Goal: Task Accomplishment & Management: Manage account settings

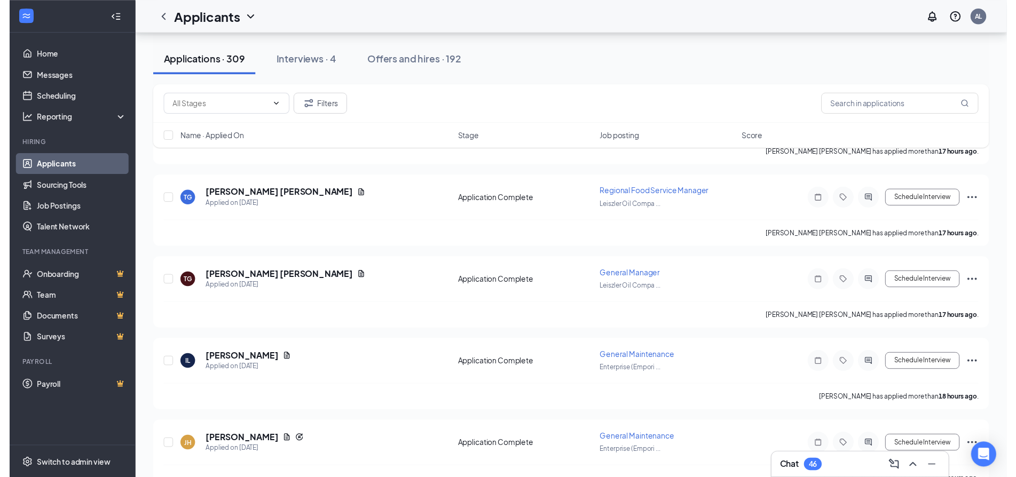
scroll to position [587, 0]
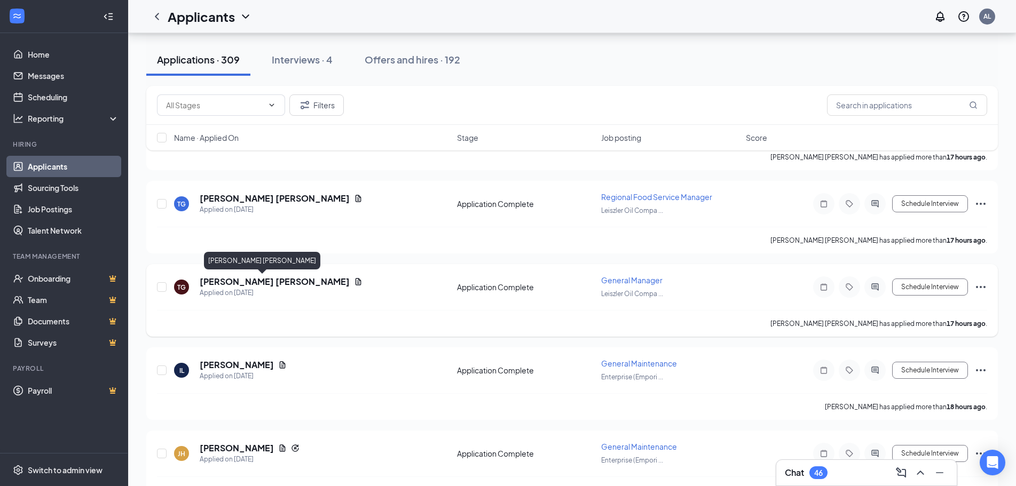
click at [224, 279] on h5 "[PERSON_NAME] [PERSON_NAME]" at bounding box center [275, 282] width 150 height 12
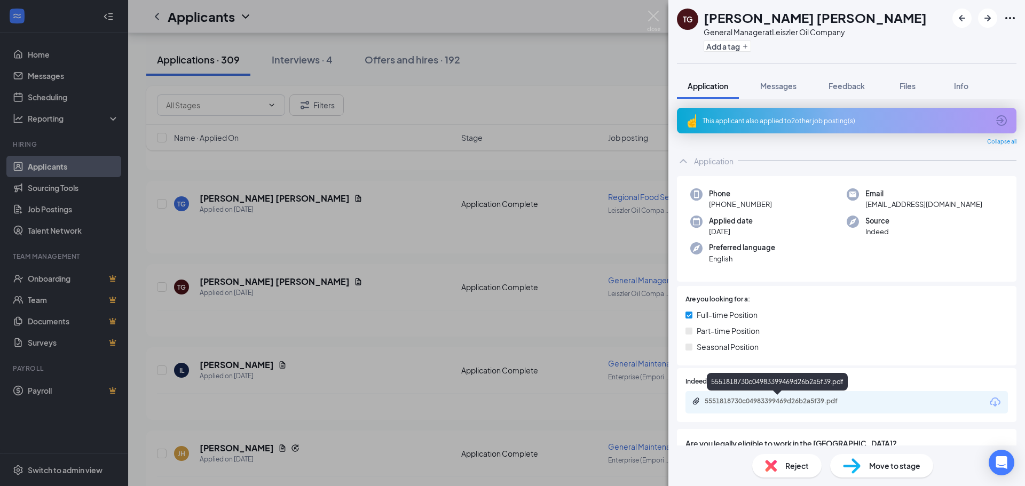
click at [787, 402] on div "5551818730c04983399469d26b2a5f39.pdf" at bounding box center [778, 401] width 149 height 9
click at [290, 295] on div "[PERSON_NAME] [PERSON_NAME] General Manager at Leiszler Oil Company Add a tag A…" at bounding box center [512, 243] width 1025 height 486
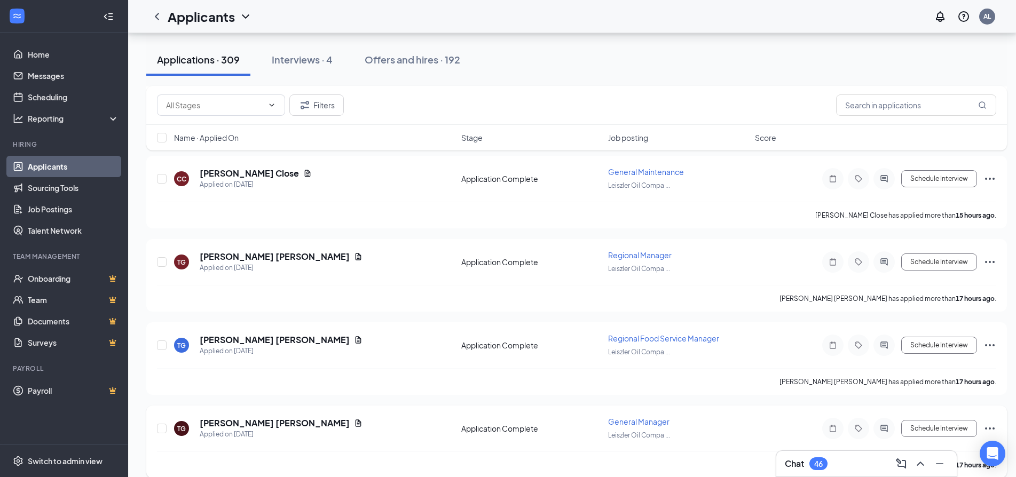
scroll to position [427, 0]
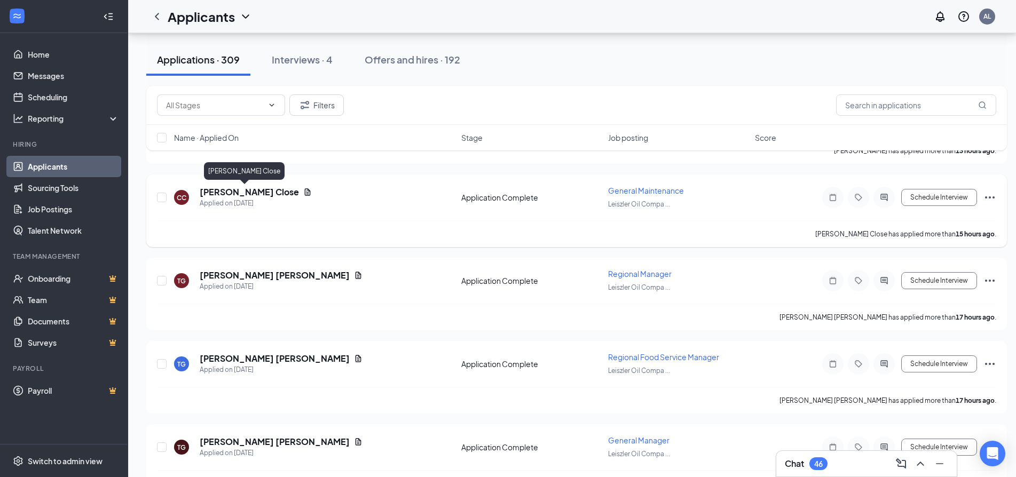
click at [230, 194] on h5 "[PERSON_NAME] Close" at bounding box center [249, 192] width 99 height 12
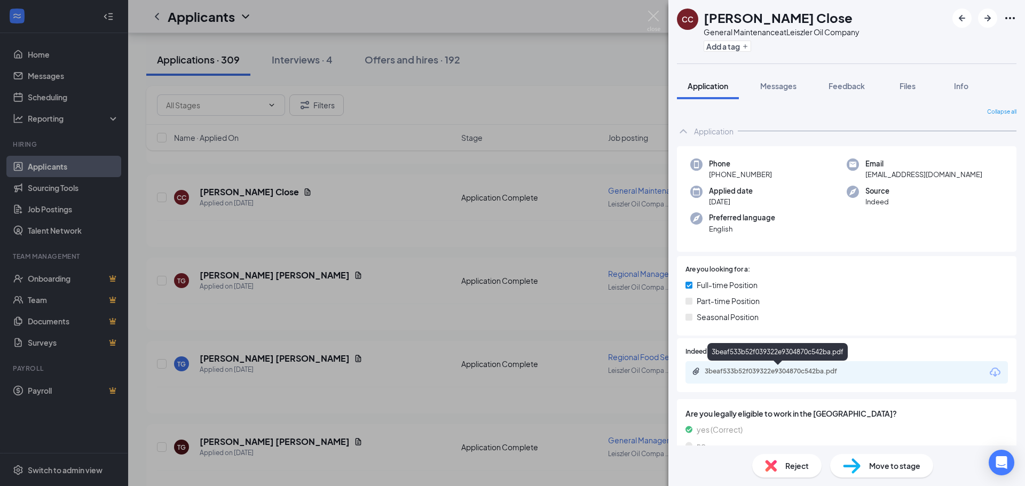
click at [798, 368] on div "3beaf533b52f039322e9304870c542ba.pdf" at bounding box center [778, 371] width 149 height 9
click at [437, 104] on div "[PERSON_NAME] Close General Maintenance at Leiszler Oil Company Add a tag Appli…" at bounding box center [512, 243] width 1025 height 486
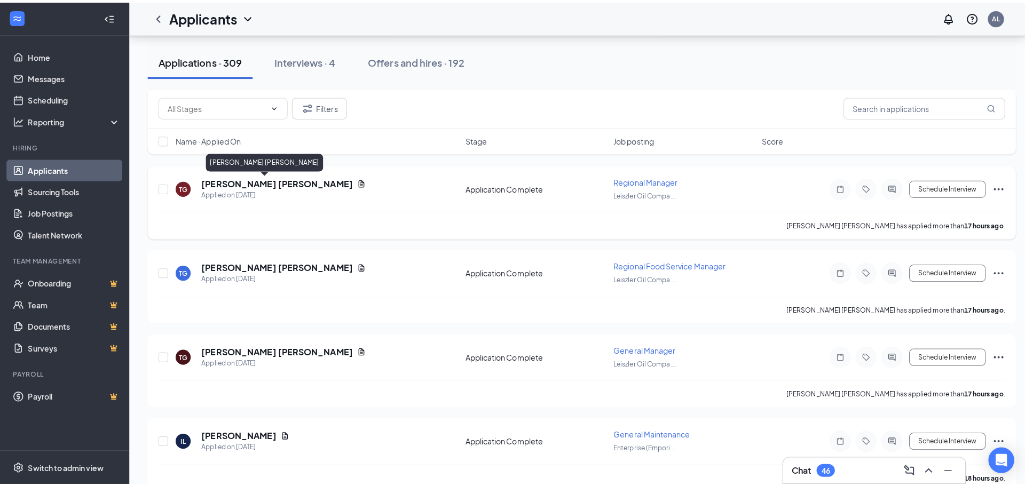
scroll to position [587, 0]
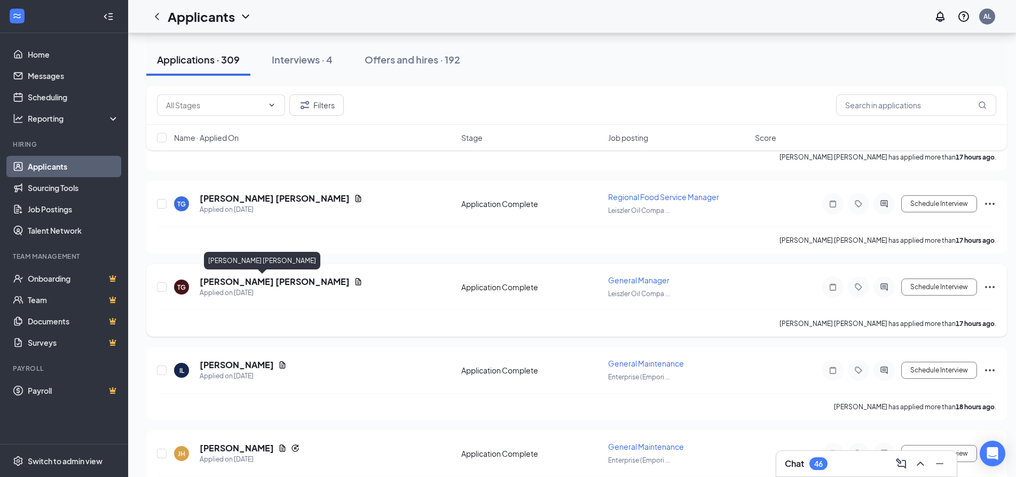
click at [246, 281] on h5 "[PERSON_NAME] [PERSON_NAME]" at bounding box center [275, 282] width 150 height 12
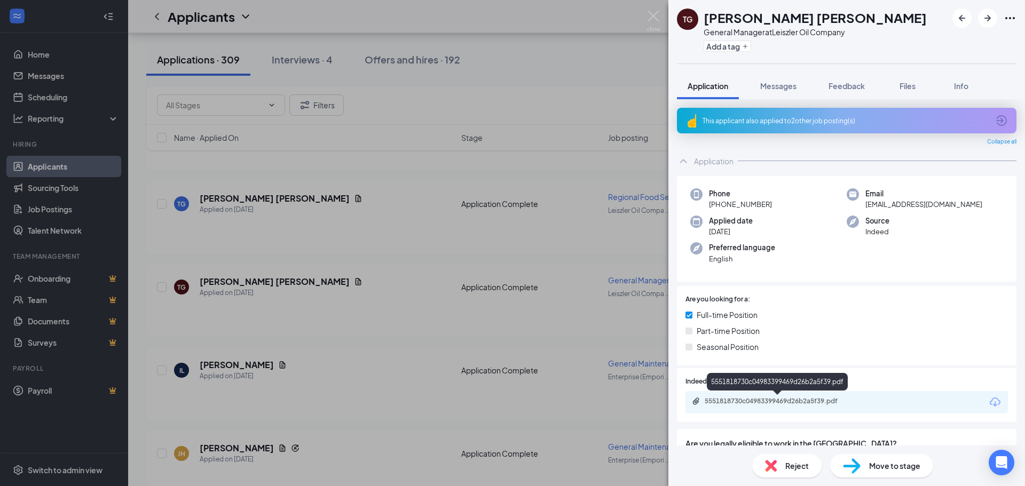
click at [790, 403] on div "5551818730c04983399469d26b2a5f39.pdf" at bounding box center [778, 401] width 149 height 9
click at [373, 266] on div "[PERSON_NAME] [PERSON_NAME] General Manager at Leiszler Oil Company Add a tag A…" at bounding box center [512, 243] width 1025 height 486
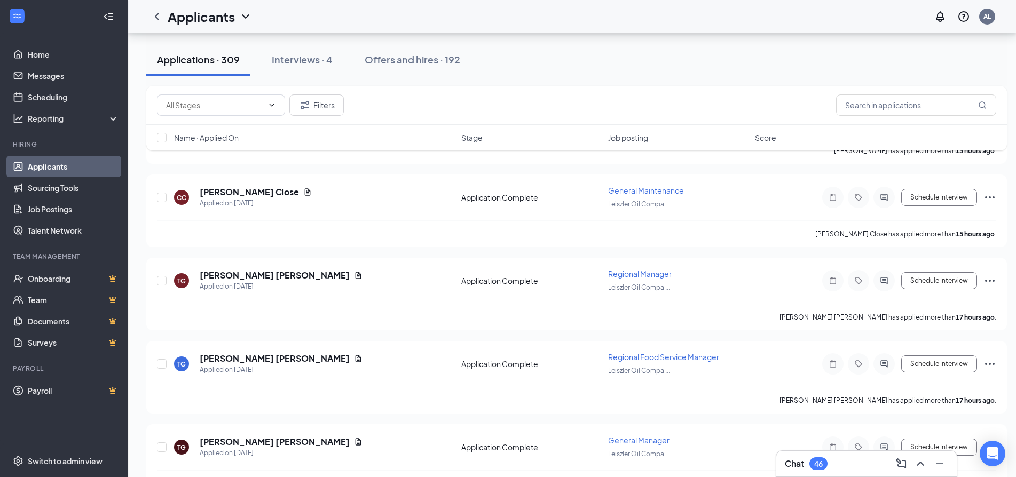
scroll to position [374, 0]
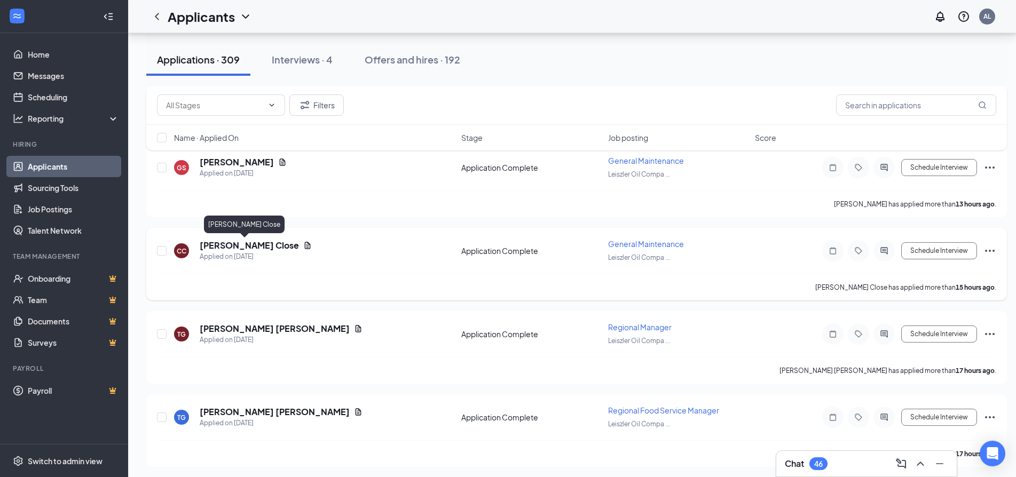
click at [213, 248] on h5 "[PERSON_NAME] Close" at bounding box center [249, 246] width 99 height 12
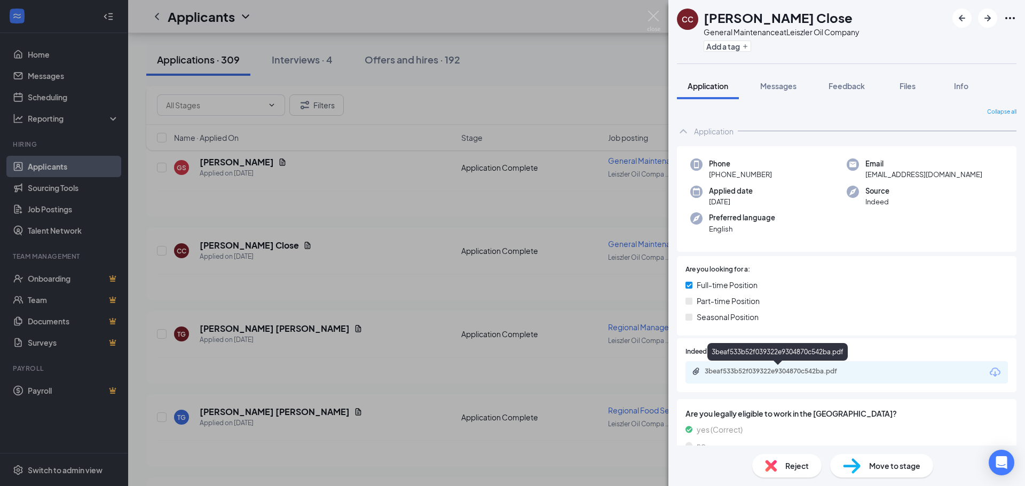
click at [792, 363] on div "3beaf533b52f039322e9304870c542ba.pdf" at bounding box center [777, 354] width 140 height 22
click at [791, 366] on div "3beaf533b52f039322e9304870c542ba.pdf" at bounding box center [846, 372] width 322 height 22
click at [791, 372] on div "3beaf533b52f039322e9304870c542ba.pdf" at bounding box center [778, 371] width 149 height 9
click at [314, 192] on div "[PERSON_NAME] Close General Maintenance at Leiszler Oil Company Add a tag Appli…" at bounding box center [512, 243] width 1025 height 486
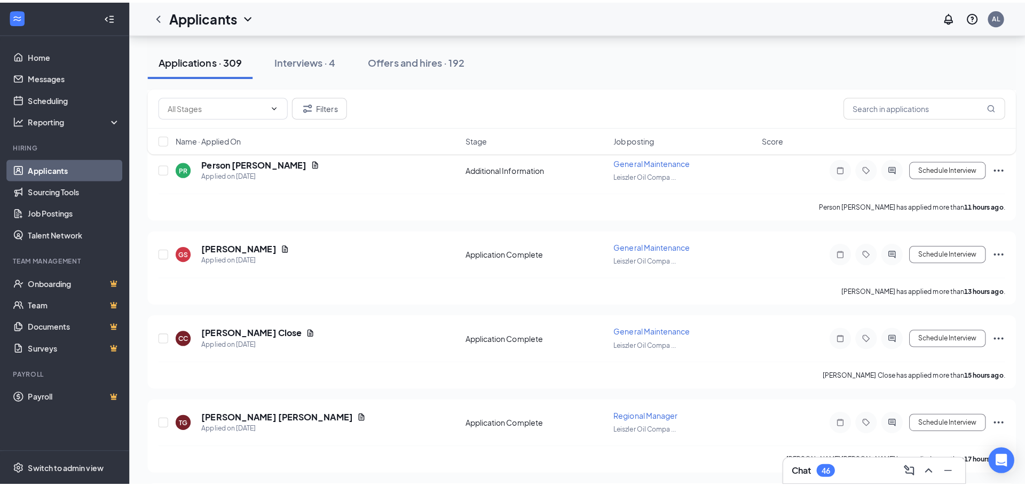
scroll to position [213, 0]
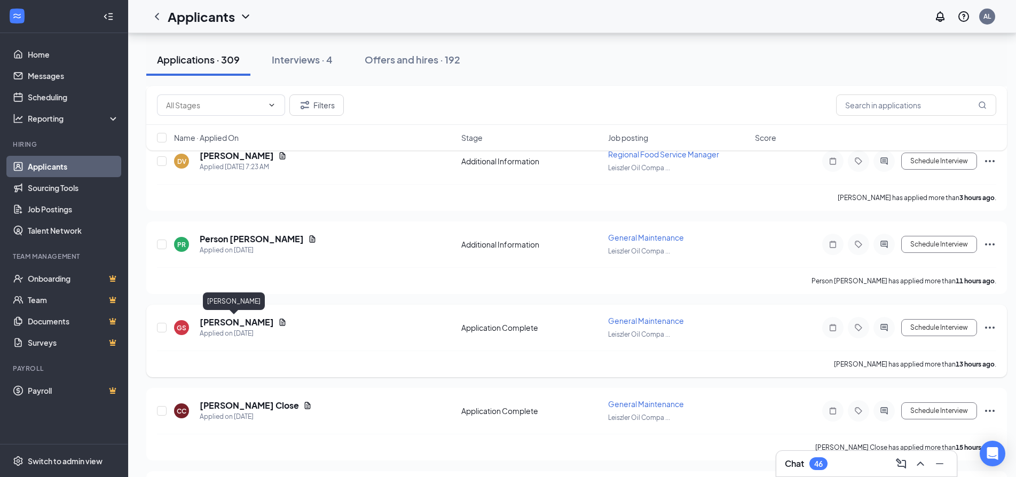
click at [218, 316] on div "GS [PERSON_NAME] Applied on [DATE] Application Complete General Maintenance Lei…" at bounding box center [576, 332] width 839 height 35
click at [218, 318] on h5 "[PERSON_NAME]" at bounding box center [237, 322] width 74 height 12
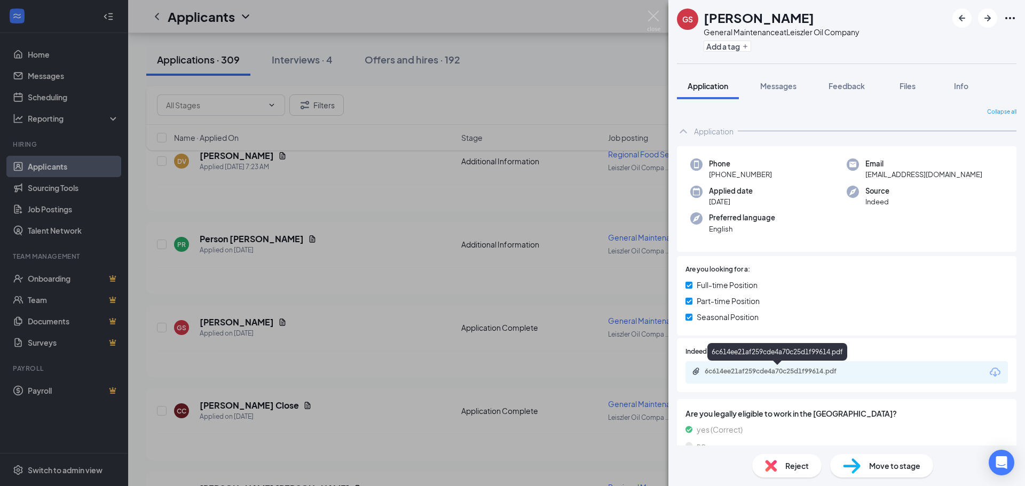
click at [775, 373] on div "6c614ee21af259cde4a70c25d1f99614.pdf" at bounding box center [778, 371] width 149 height 9
click at [277, 236] on div "GS [PERSON_NAME] General Maintenance at Leiszler Oil Company Add a tag Applicat…" at bounding box center [512, 243] width 1025 height 486
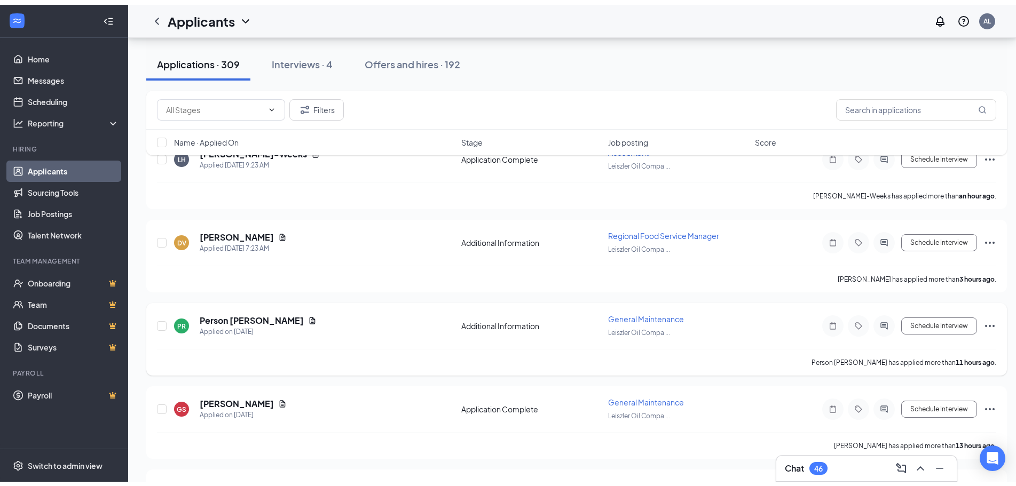
scroll to position [107, 0]
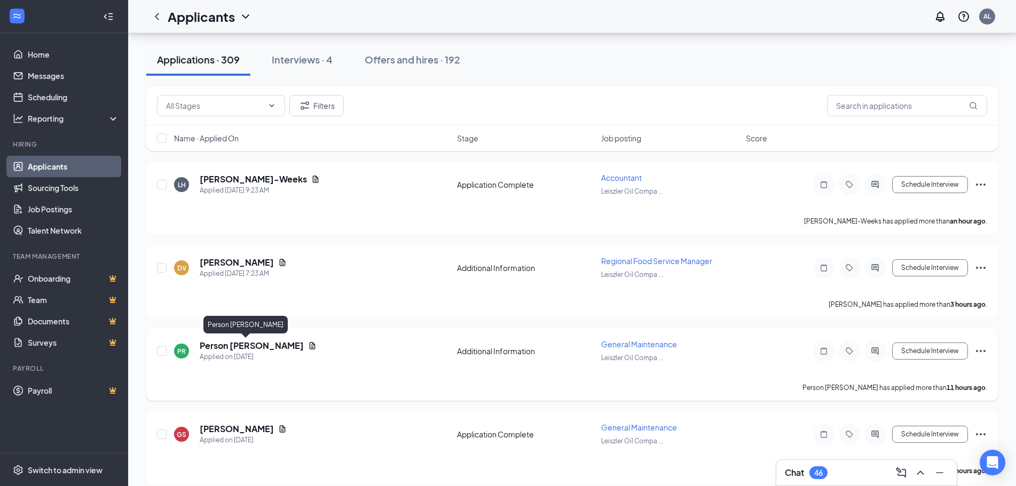
click at [249, 345] on h5 "Person [PERSON_NAME]" at bounding box center [252, 346] width 104 height 12
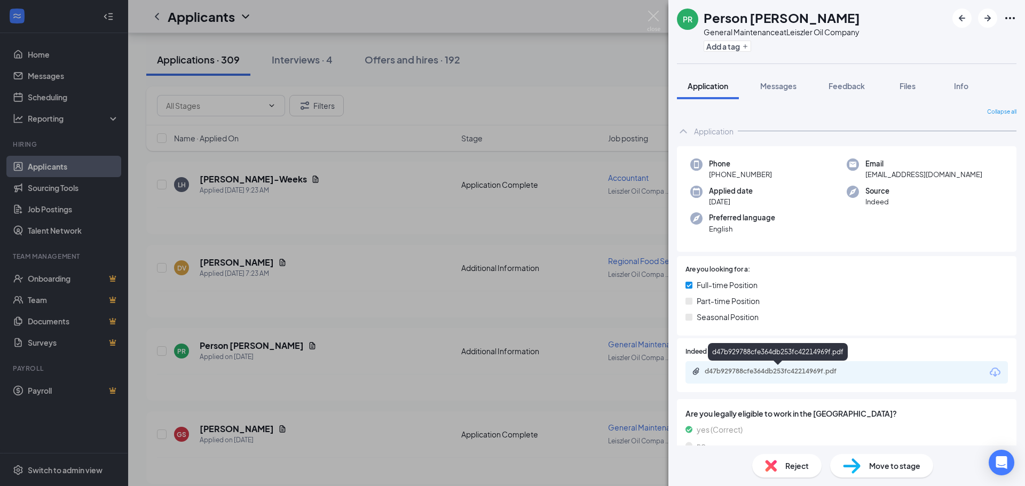
click at [801, 369] on div "d47b929788cfe364db253fc42214969f.pdf" at bounding box center [778, 371] width 149 height 9
click at [381, 199] on div "PR Person [PERSON_NAME] General Maintenance at Leiszler Oil Company Add a tag A…" at bounding box center [512, 243] width 1025 height 486
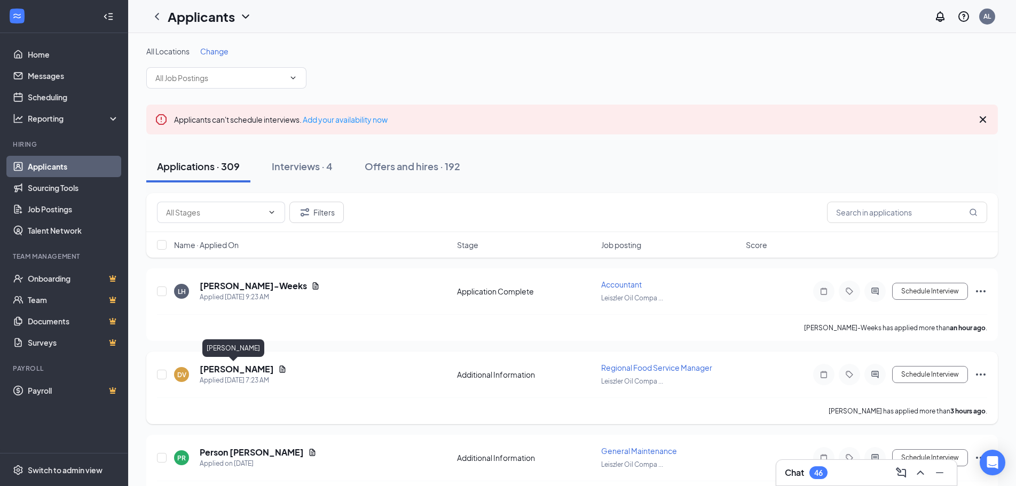
click at [239, 368] on h5 "[PERSON_NAME]" at bounding box center [237, 369] width 74 height 12
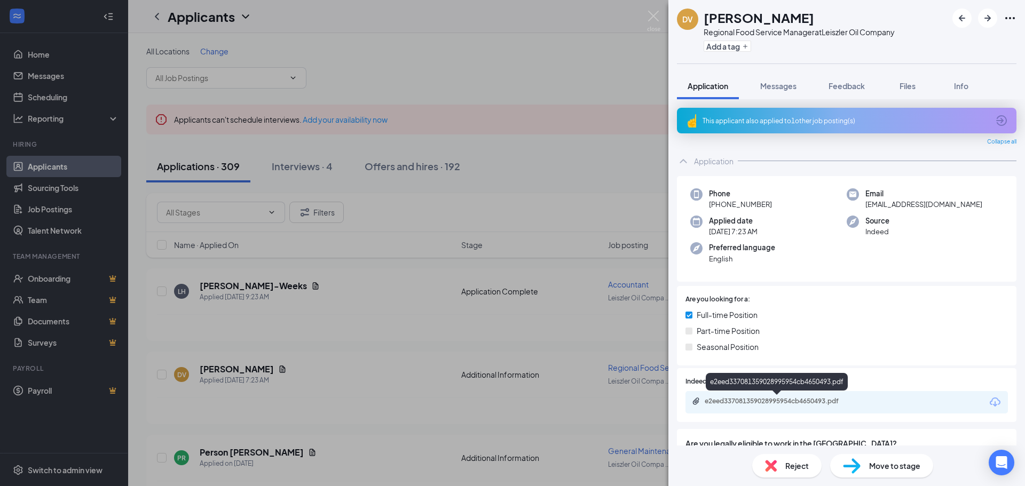
click at [771, 398] on div "e2eed337081359028995954cb4650493.pdf" at bounding box center [778, 401] width 149 height 9
click at [304, 233] on div "DV [PERSON_NAME] Regional Food Service Manager at Leiszler Oil Company Add a ta…" at bounding box center [512, 243] width 1025 height 486
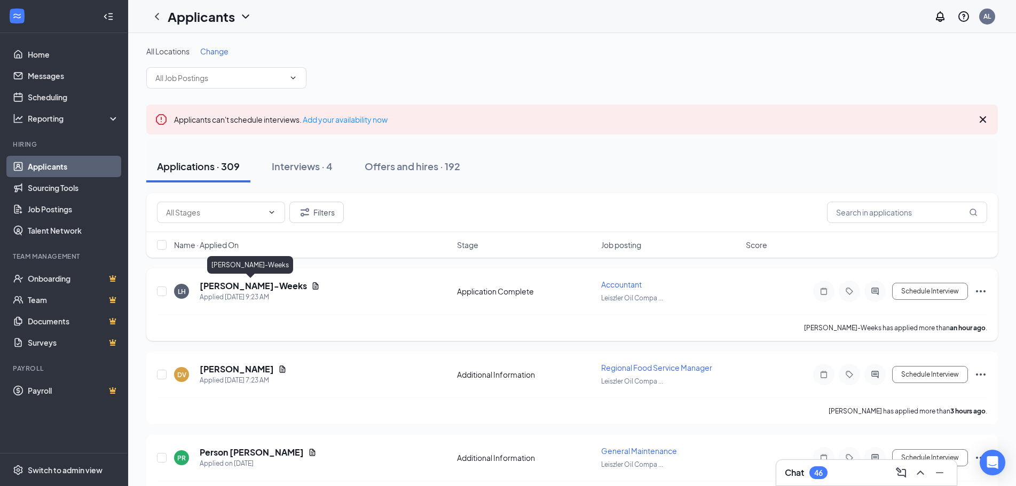
click at [248, 284] on h5 "[PERSON_NAME]-Weeks" at bounding box center [253, 286] width 107 height 12
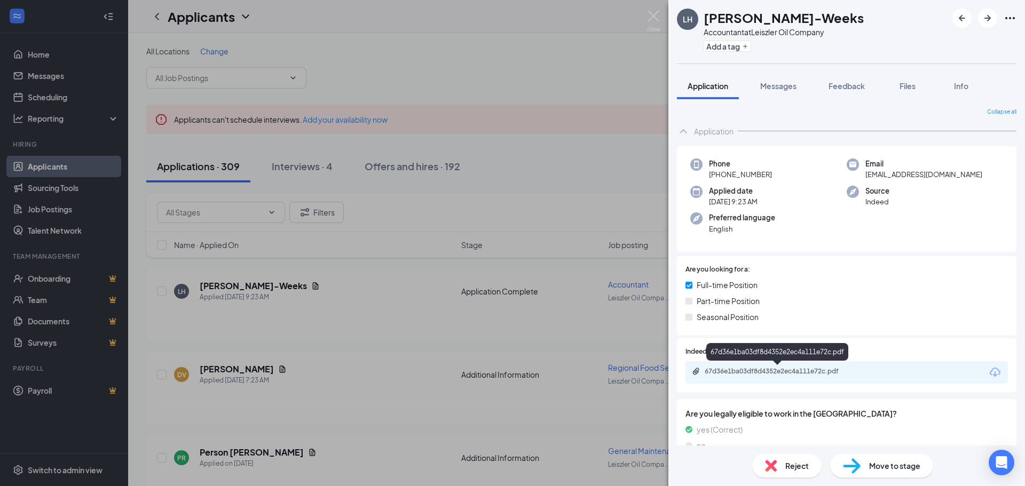
click at [775, 373] on div "67d36e1ba03df8d4352e2ec4a111e72c.pdf" at bounding box center [778, 371] width 149 height 9
click at [446, 204] on div "LH Lisa Holland-Weeks Accountant at Leiszler Oil Company Add a tag Application …" at bounding box center [512, 243] width 1025 height 486
